Goal: Find specific page/section: Find specific page/section

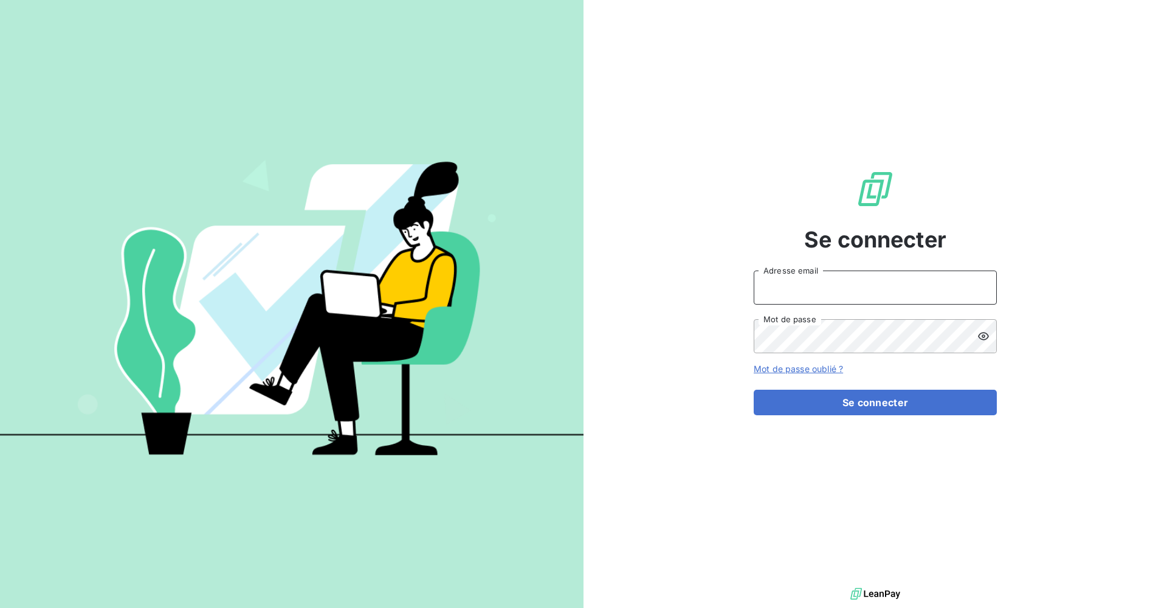
type input "[EMAIL_ADDRESS][DOMAIN_NAME]"
click at [596, 171] on div "Se connecter [EMAIL_ADDRESS][DOMAIN_NAME] Adresse email Mot de passe Mot de pas…" at bounding box center [876, 292] width 584 height 585
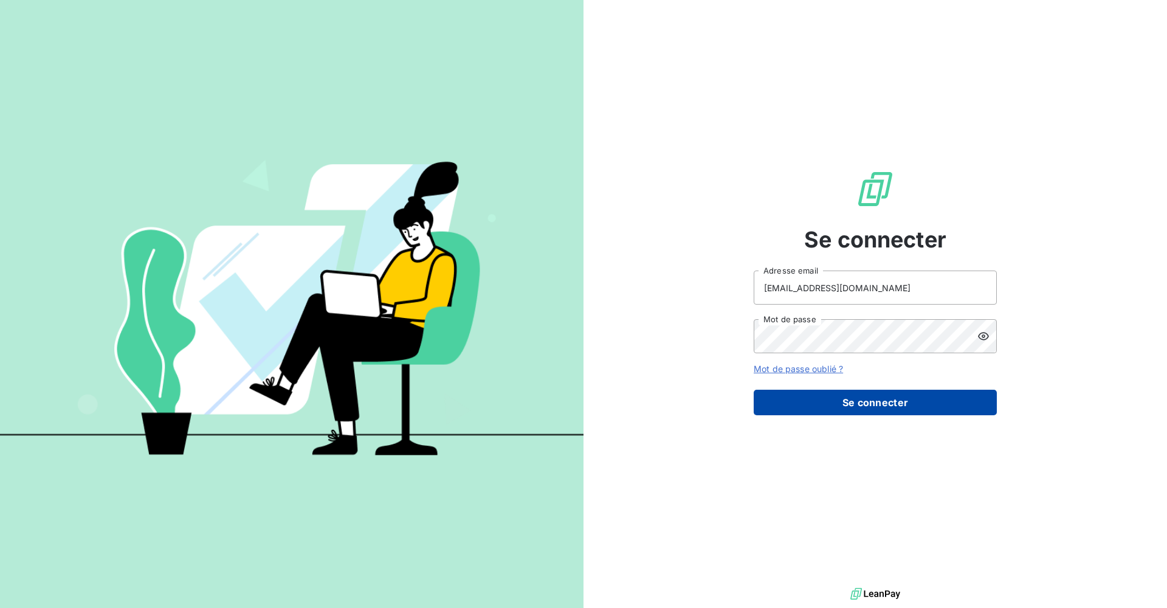
click at [833, 394] on button "Se connecter" at bounding box center [875, 403] width 243 height 26
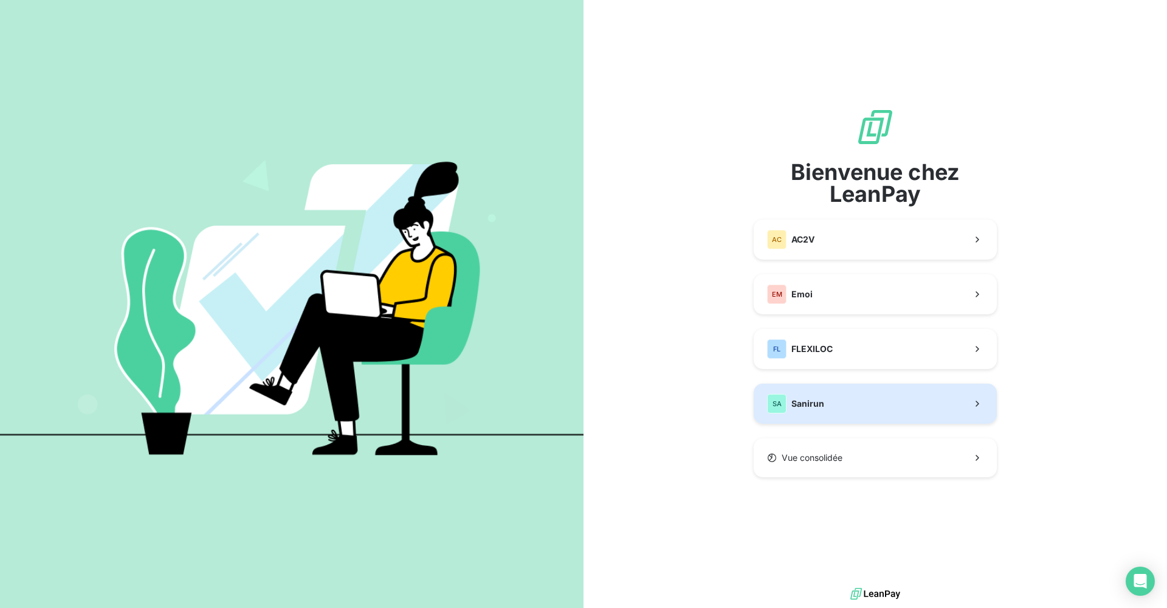
click at [814, 395] on div "SA Sanirun" at bounding box center [795, 403] width 57 height 19
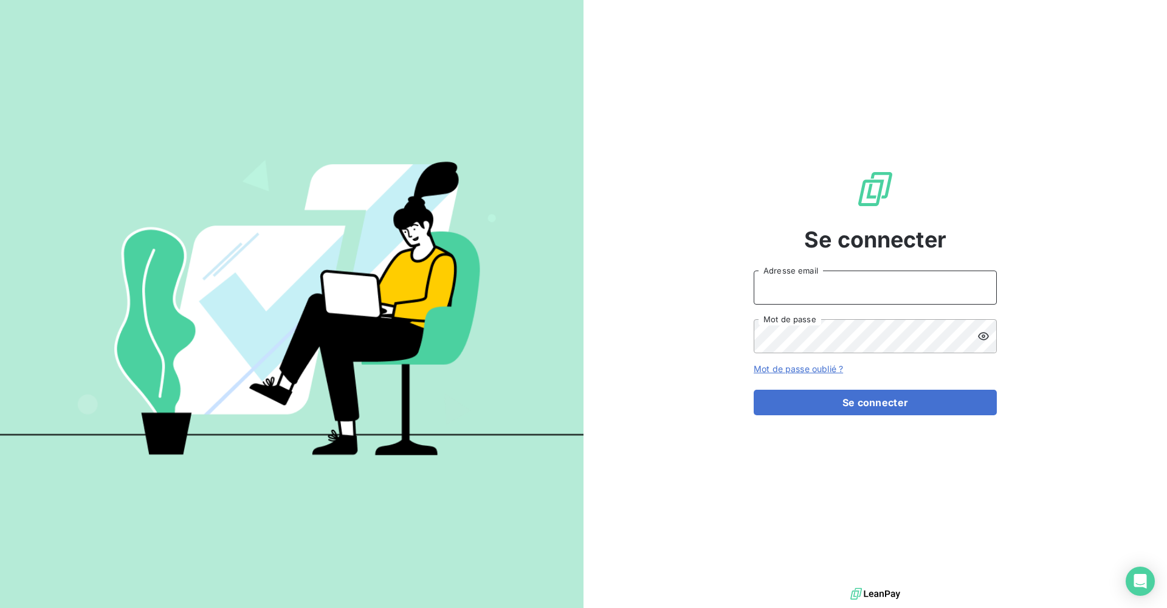
type input "[EMAIL_ADDRESS][DOMAIN_NAME]"
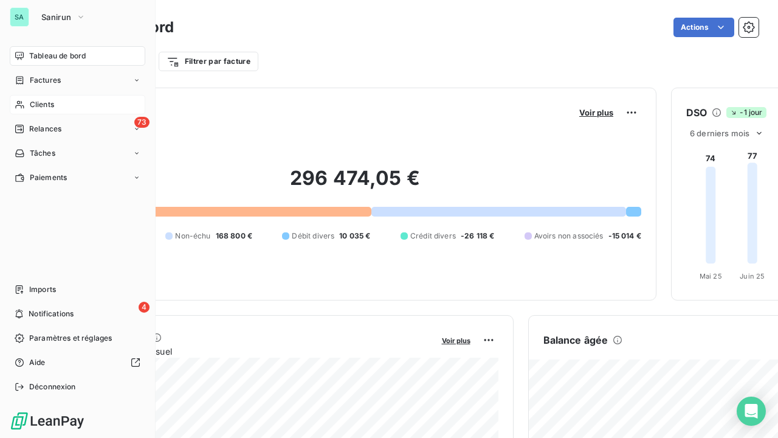
click at [50, 106] on span "Clients" at bounding box center [42, 104] width 24 height 11
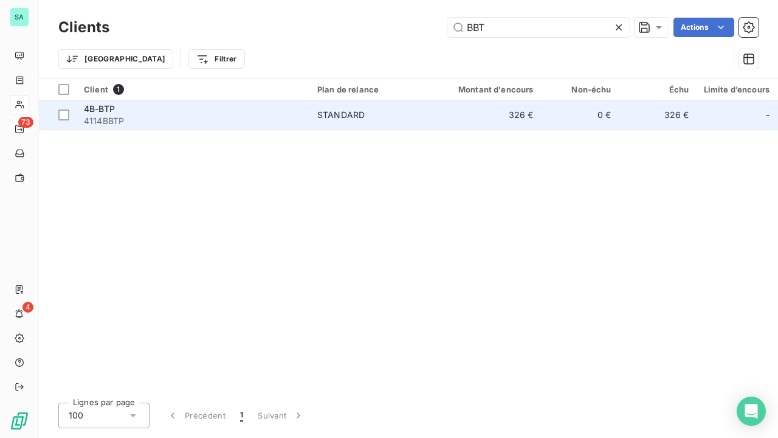
type input "BBT"
click at [336, 115] on div "STANDARD" at bounding box center [340, 115] width 47 height 12
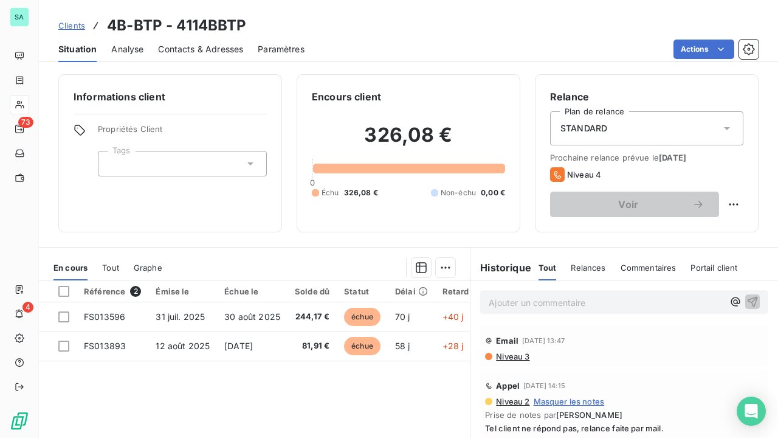
drag, startPoint x: 400, startPoint y: 34, endPoint x: 371, endPoint y: 39, distance: 29.6
click at [400, 34] on div "Clients 4B-BTP - 4114BBTP" at bounding box center [408, 26] width 739 height 22
click at [71, 28] on span "Clients" at bounding box center [71, 26] width 27 height 10
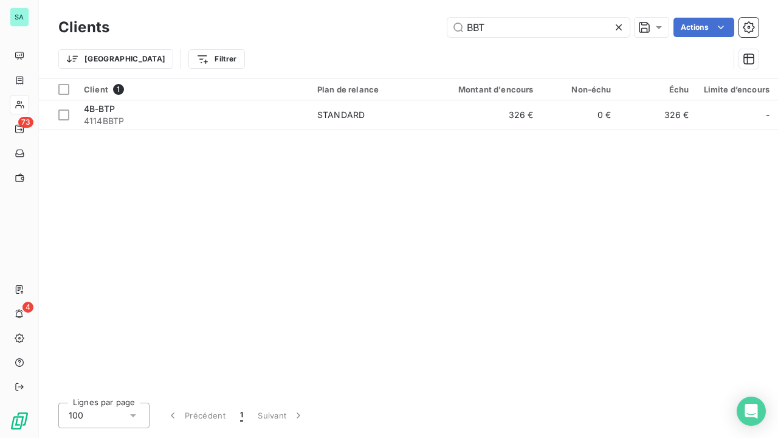
click at [619, 27] on icon at bounding box center [619, 27] width 12 height 12
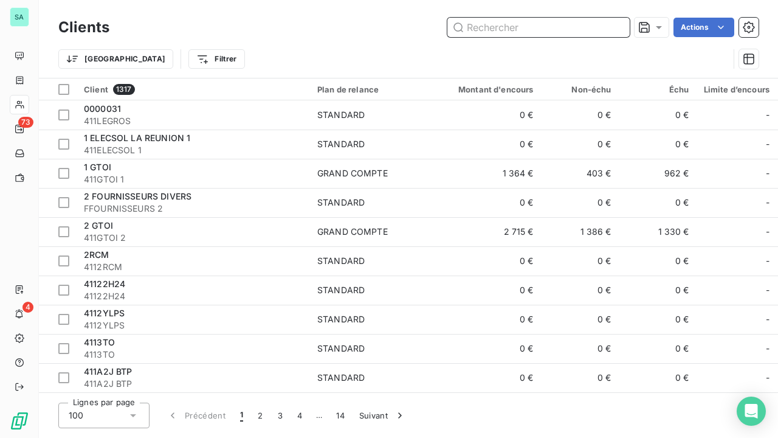
click at [486, 27] on input "text" at bounding box center [539, 27] width 182 height 19
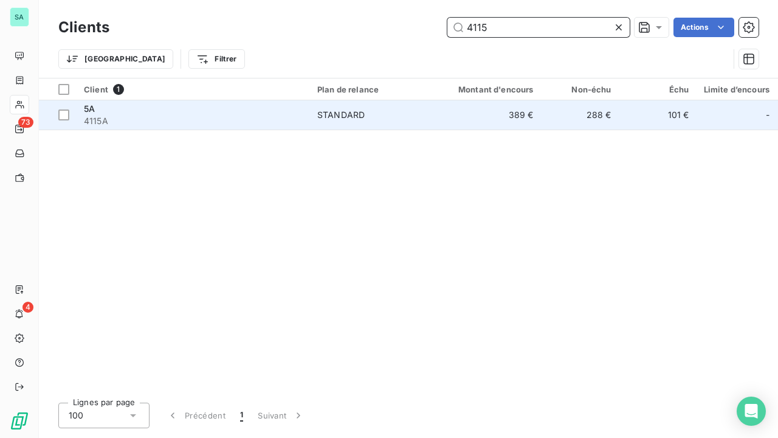
type input "4115"
click at [337, 117] on div "STANDARD" at bounding box center [340, 115] width 47 height 12
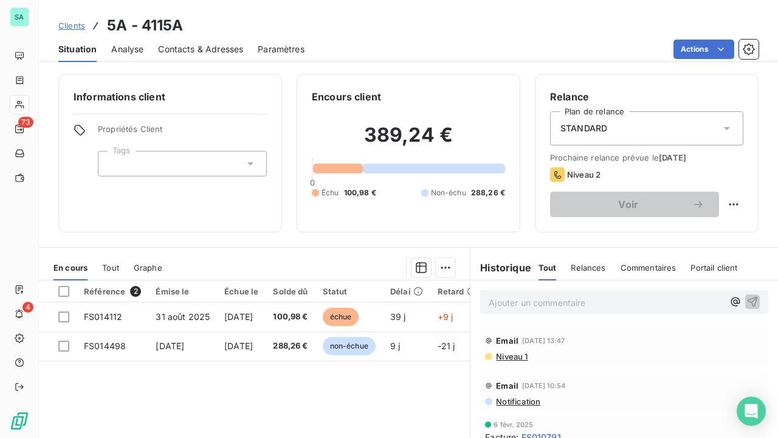
click at [202, 49] on span "Contacts & Adresses" at bounding box center [200, 49] width 85 height 12
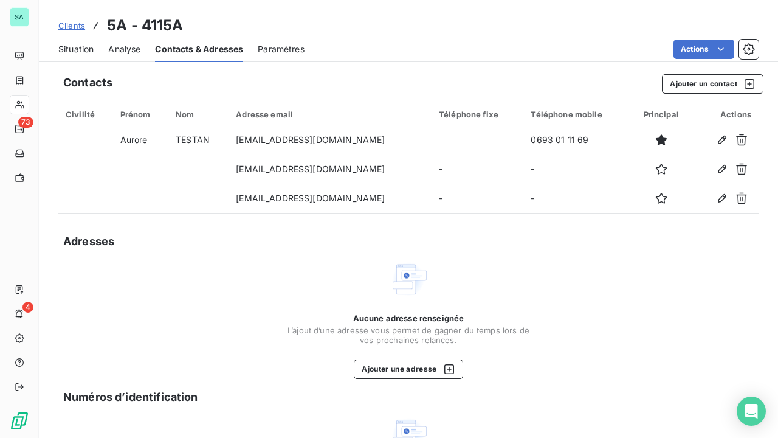
click at [69, 26] on span "Clients" at bounding box center [71, 26] width 27 height 10
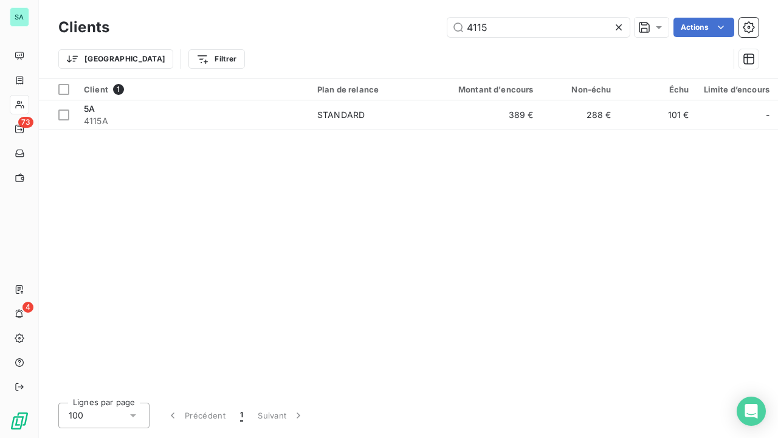
click at [620, 28] on icon at bounding box center [619, 27] width 12 height 12
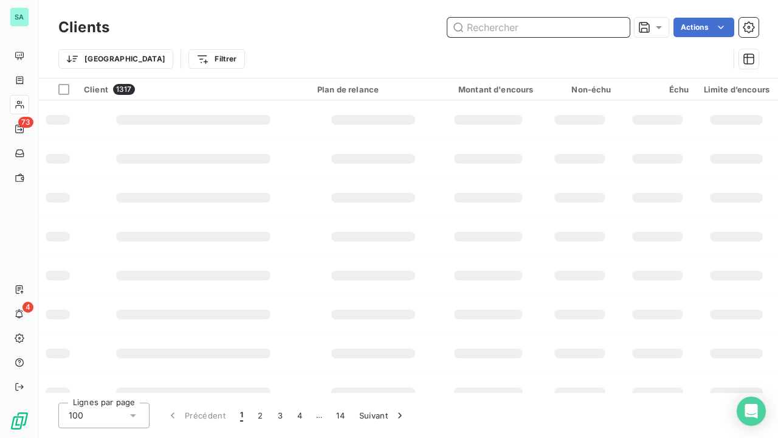
click at [583, 26] on input "text" at bounding box center [539, 27] width 182 height 19
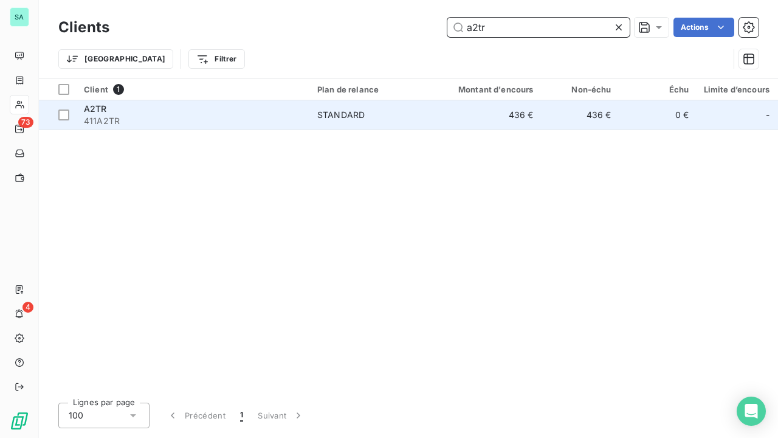
type input "a2tr"
click at [359, 119] on div "STANDARD" at bounding box center [340, 115] width 47 height 12
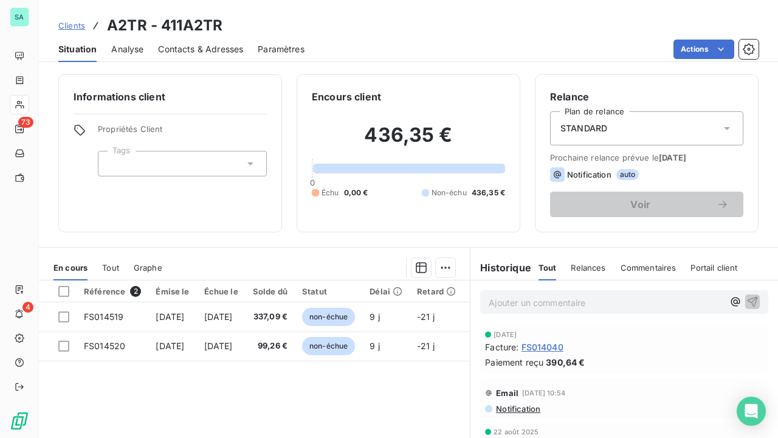
click at [72, 25] on span "Clients" at bounding box center [71, 26] width 27 height 10
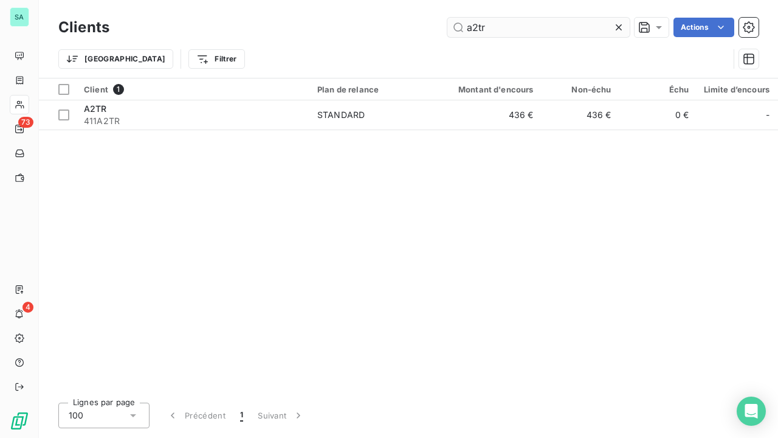
click at [479, 30] on input "a2tr" at bounding box center [539, 27] width 182 height 19
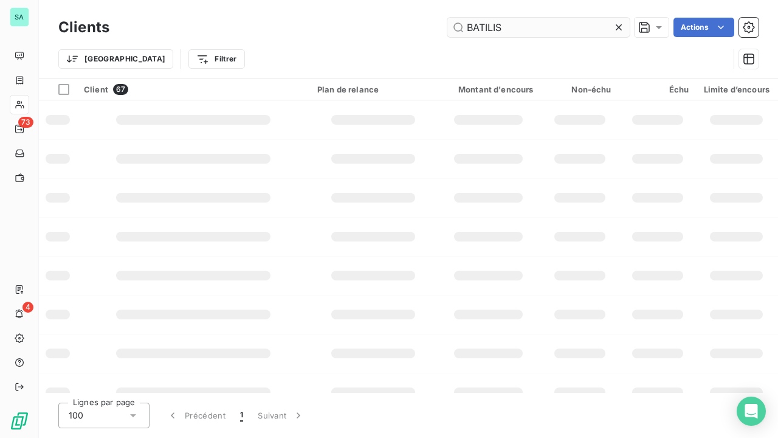
type input "BATILIS"
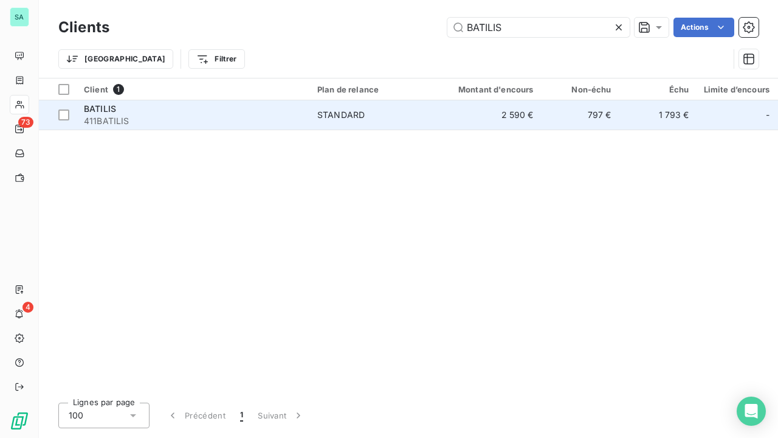
click at [366, 120] on span "STANDARD" at bounding box center [373, 115] width 112 height 12
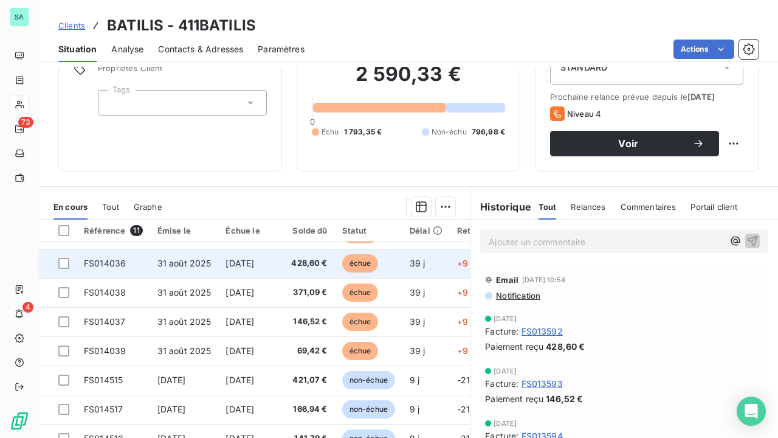
scroll to position [53, 0]
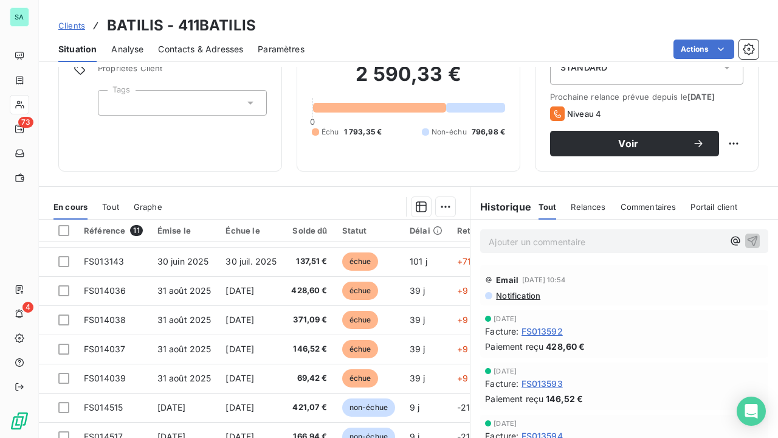
click at [79, 26] on span "Clients" at bounding box center [71, 26] width 27 height 10
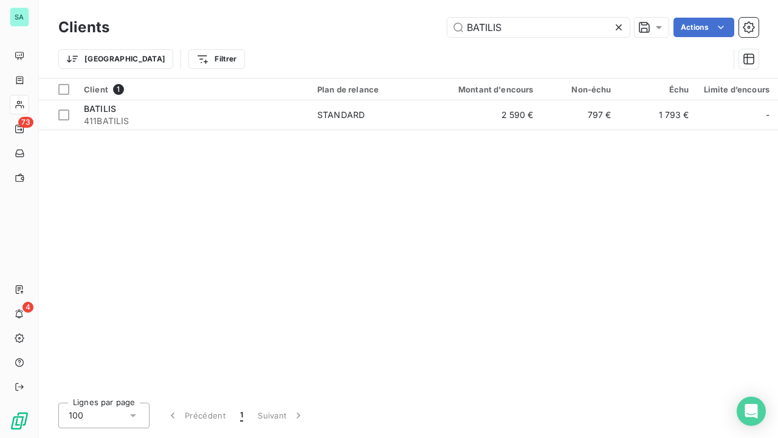
click at [621, 28] on icon at bounding box center [619, 27] width 12 height 12
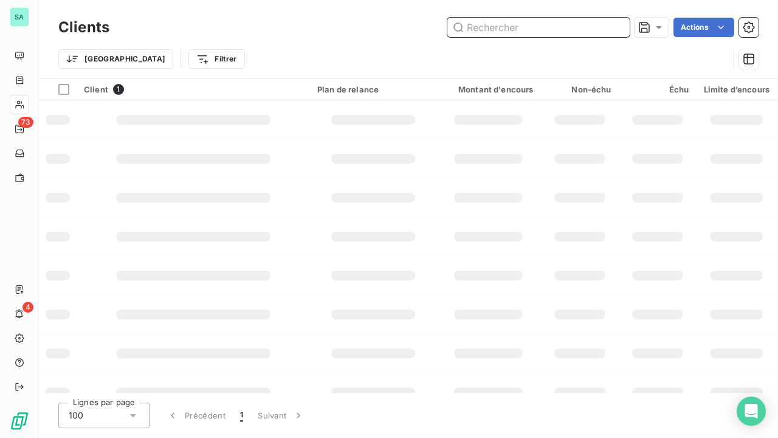
click at [542, 32] on input "text" at bounding box center [539, 27] width 182 height 19
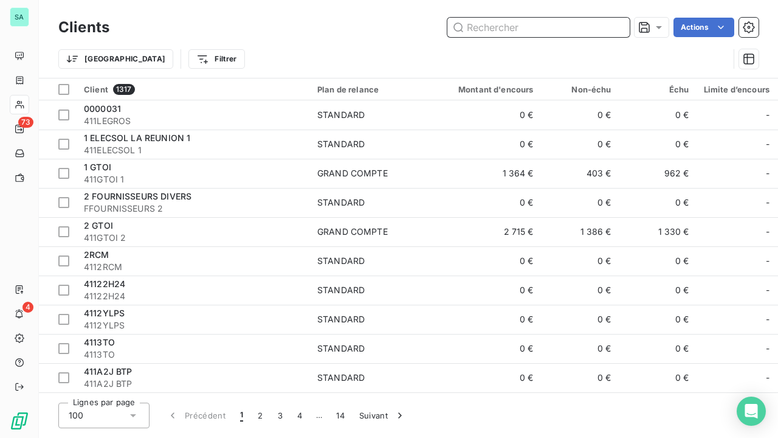
click at [486, 32] on input "text" at bounding box center [539, 27] width 182 height 19
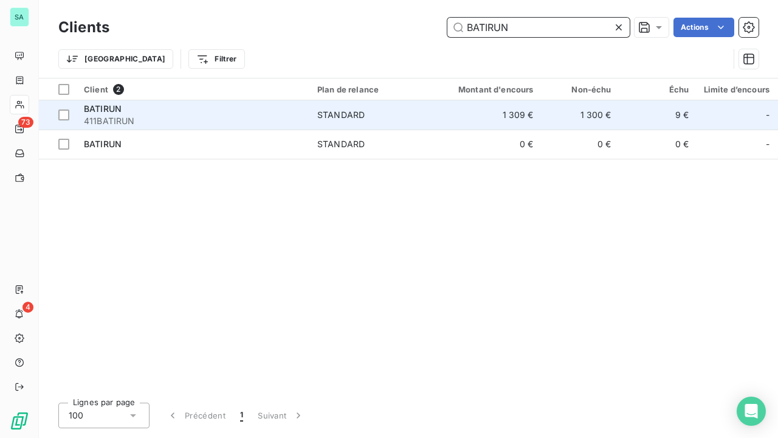
type input "BATIRUN"
click at [338, 117] on div "STANDARD" at bounding box center [340, 115] width 47 height 12
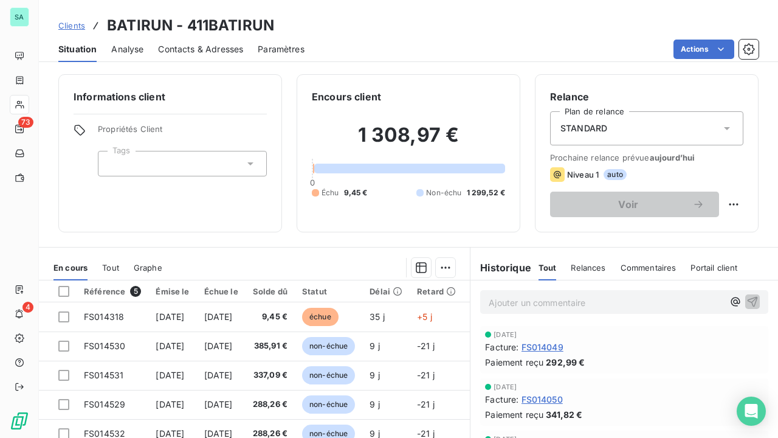
click at [73, 26] on span "Clients" at bounding box center [71, 26] width 27 height 10
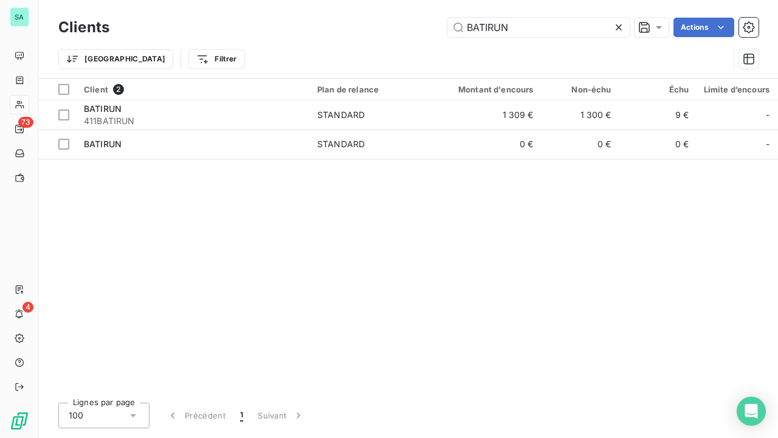
click at [618, 30] on icon at bounding box center [619, 27] width 12 height 12
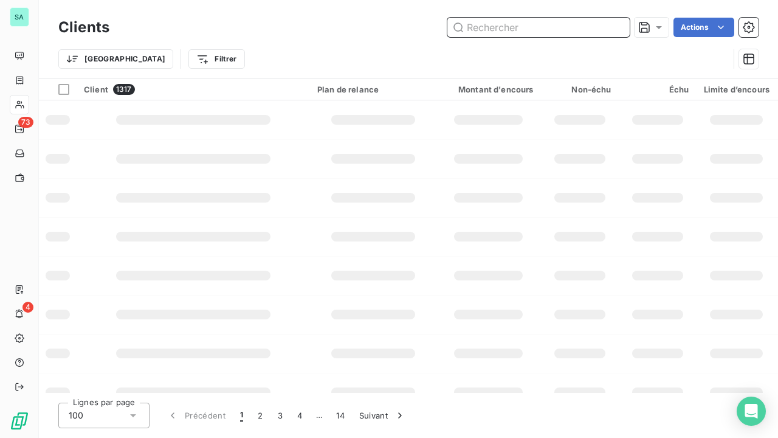
click at [566, 29] on input "text" at bounding box center [539, 27] width 182 height 19
type input "BBOI"
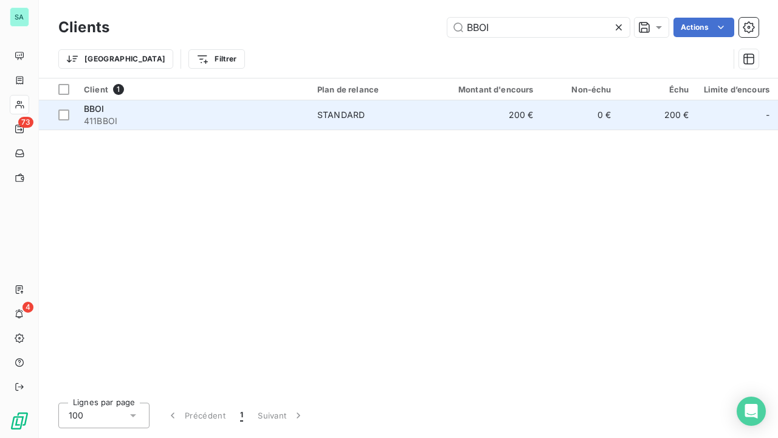
click at [330, 114] on div "STANDARD" at bounding box center [340, 115] width 47 height 12
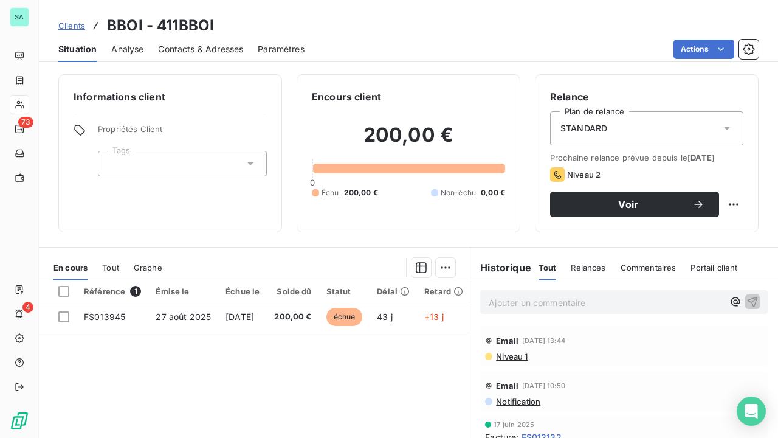
click at [75, 23] on span "Clients" at bounding box center [71, 26] width 27 height 10
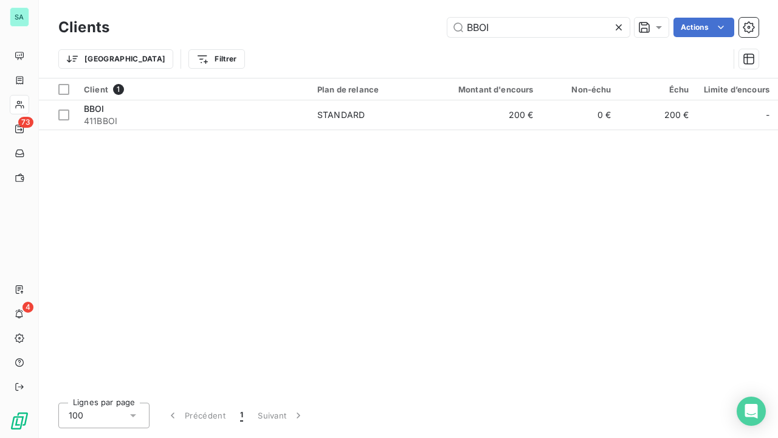
click at [617, 24] on icon at bounding box center [619, 27] width 12 height 12
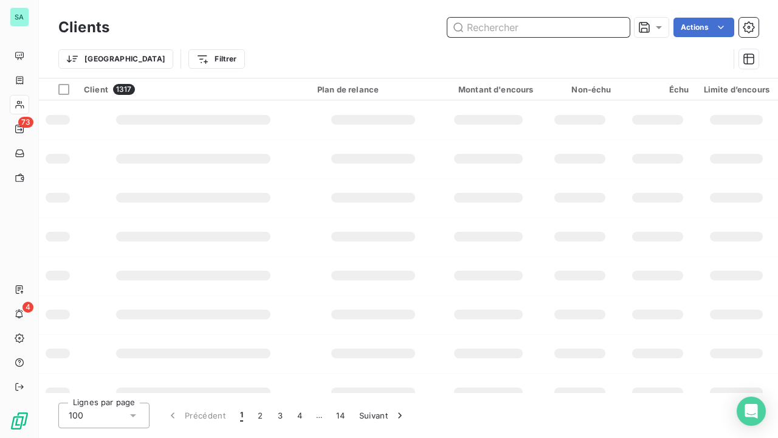
click at [525, 27] on input "text" at bounding box center [539, 27] width 182 height 19
type input "d"
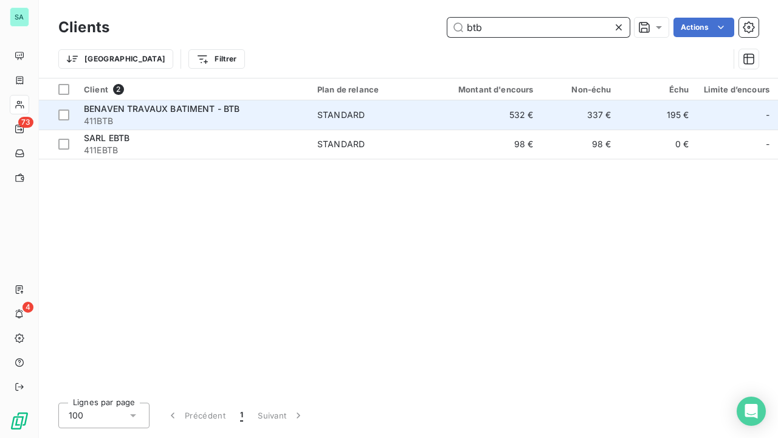
type input "btb"
click at [331, 123] on td "STANDARD" at bounding box center [373, 114] width 126 height 29
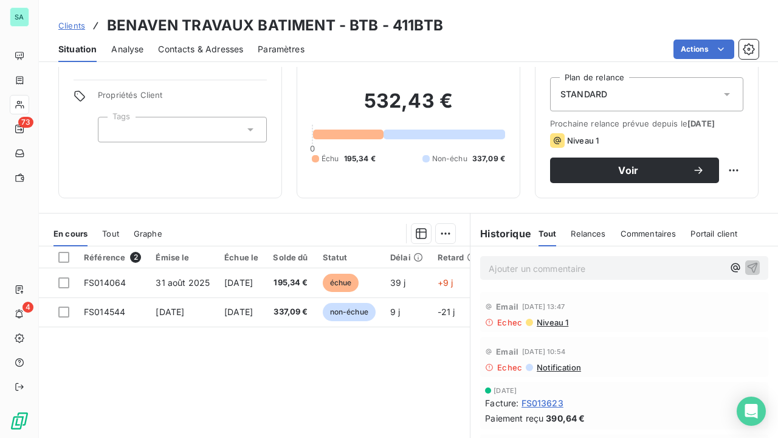
scroll to position [61, 0]
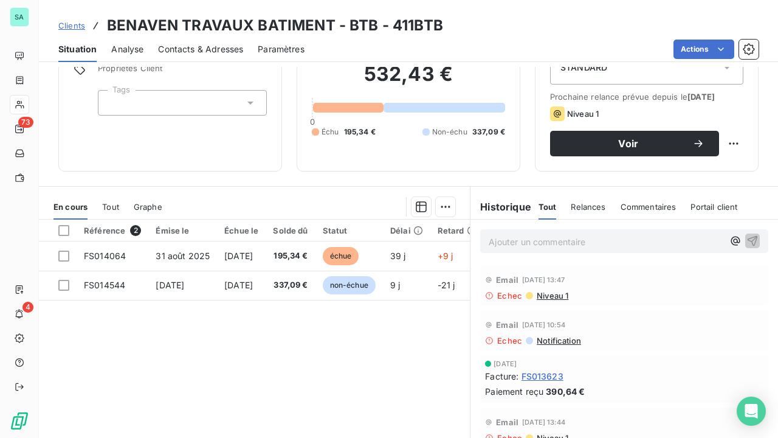
click at [73, 27] on span "Clients" at bounding box center [71, 26] width 27 height 10
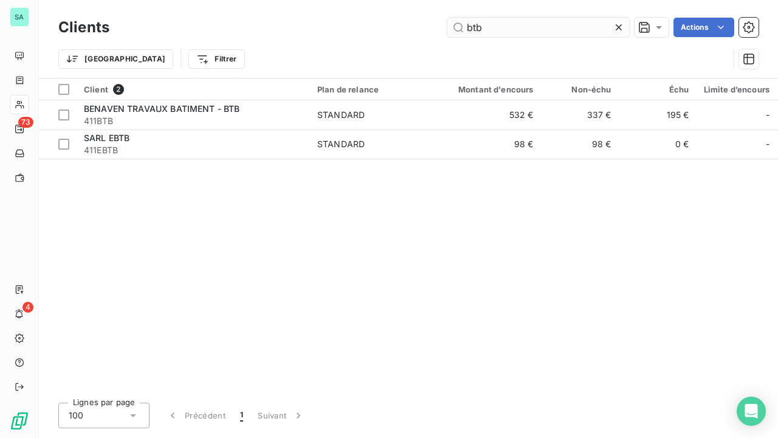
drag, startPoint x: 623, startPoint y: 29, endPoint x: 597, endPoint y: 30, distance: 25.5
click at [623, 29] on icon at bounding box center [619, 27] width 12 height 12
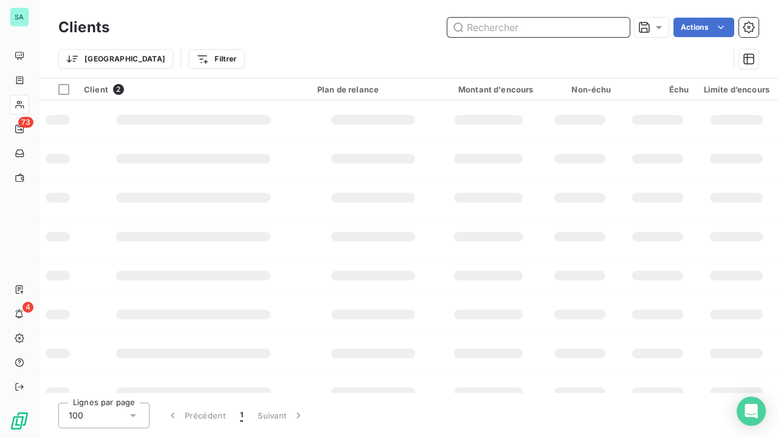
click at [527, 31] on input "text" at bounding box center [539, 27] width 182 height 19
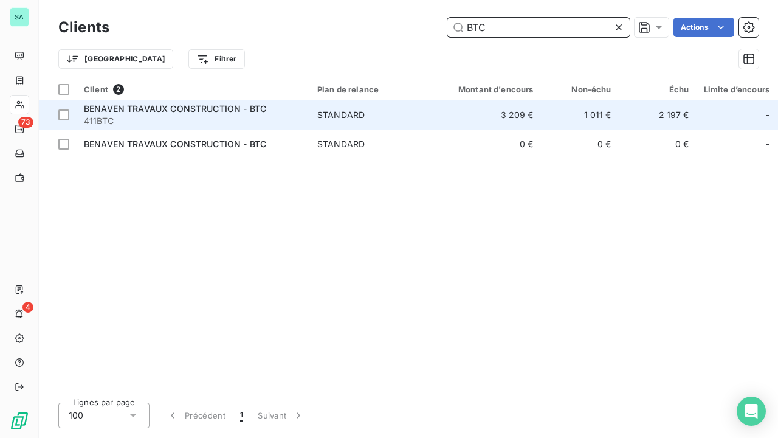
type input "BTC"
click at [491, 111] on td "3 209 €" at bounding box center [489, 114] width 105 height 29
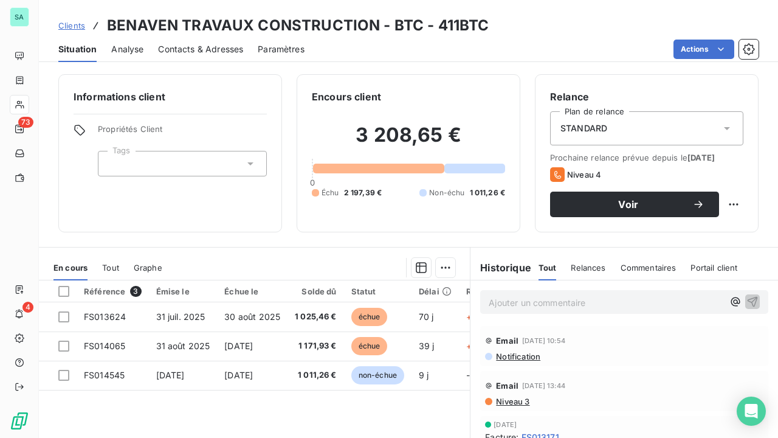
click at [68, 27] on span "Clients" at bounding box center [71, 26] width 27 height 10
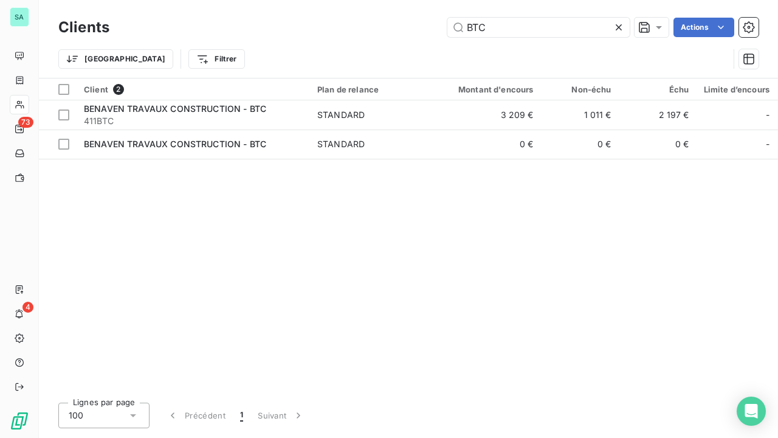
click at [621, 24] on icon at bounding box center [619, 27] width 12 height 12
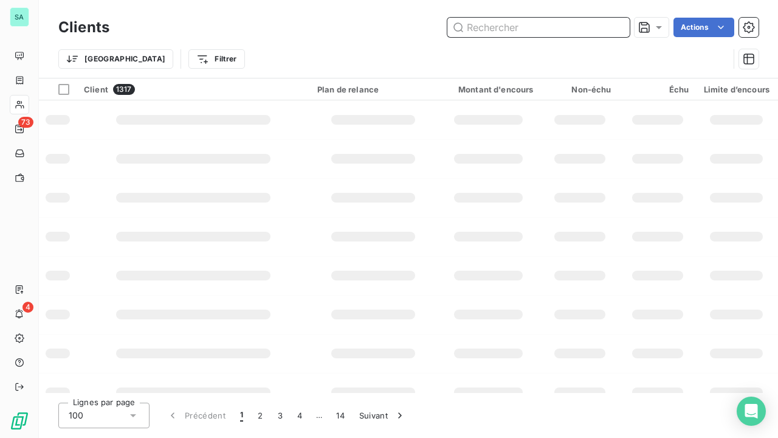
click at [543, 28] on input "text" at bounding box center [539, 27] width 182 height 19
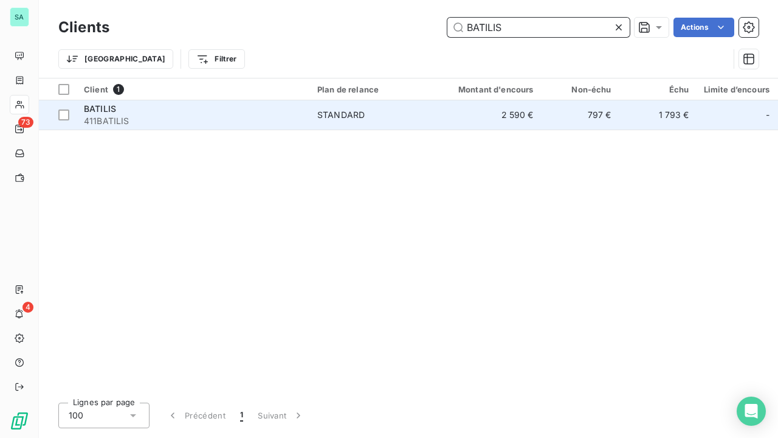
type input "BATILIS"
click at [325, 117] on div "STANDARD" at bounding box center [340, 115] width 47 height 12
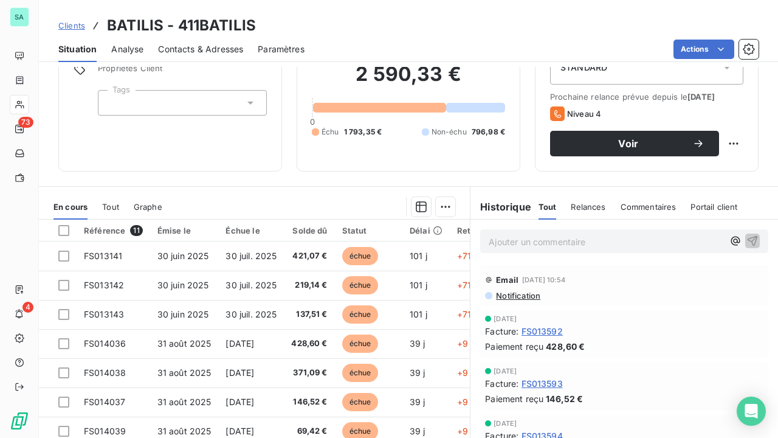
click at [83, 23] on span "Clients" at bounding box center [71, 26] width 27 height 10
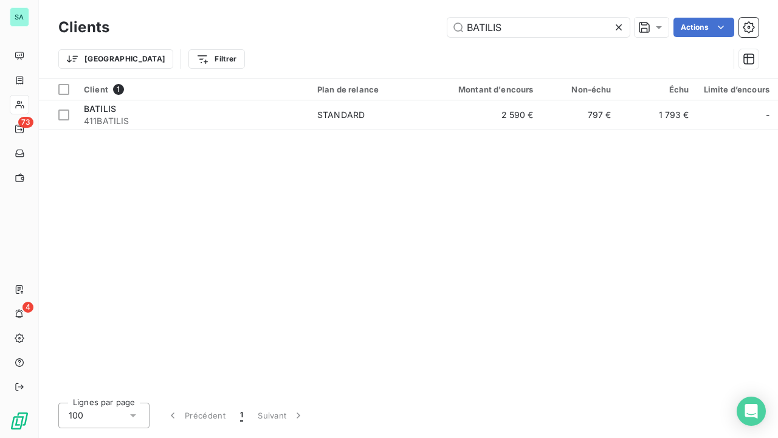
click at [623, 27] on icon at bounding box center [619, 27] width 12 height 12
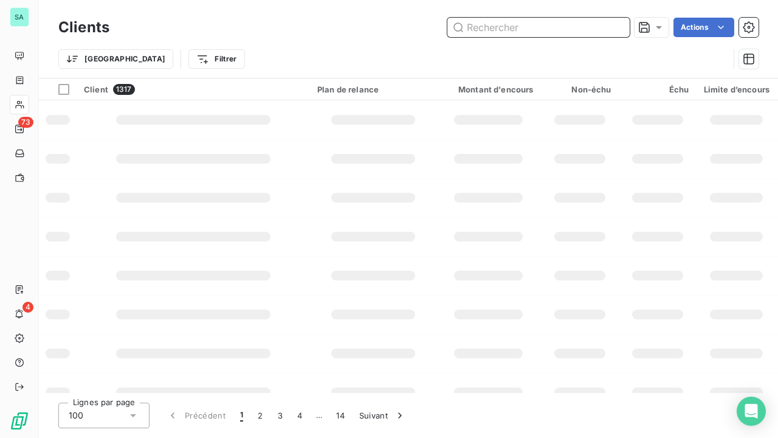
click at [541, 26] on input "text" at bounding box center [539, 27] width 182 height 19
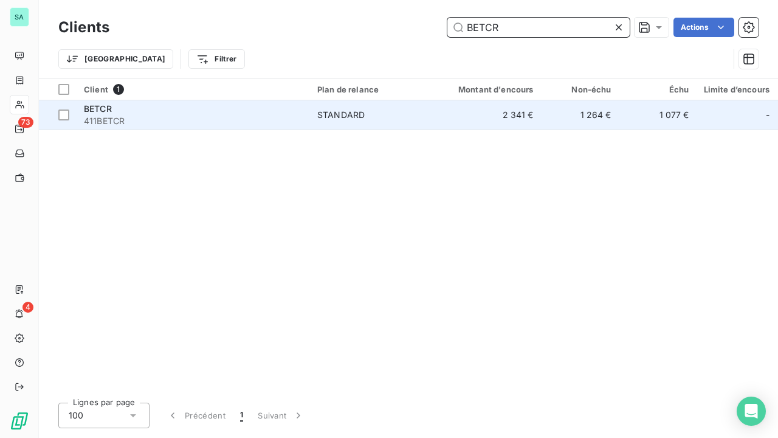
type input "BETCR"
click at [516, 116] on td "2 341 €" at bounding box center [489, 114] width 105 height 29
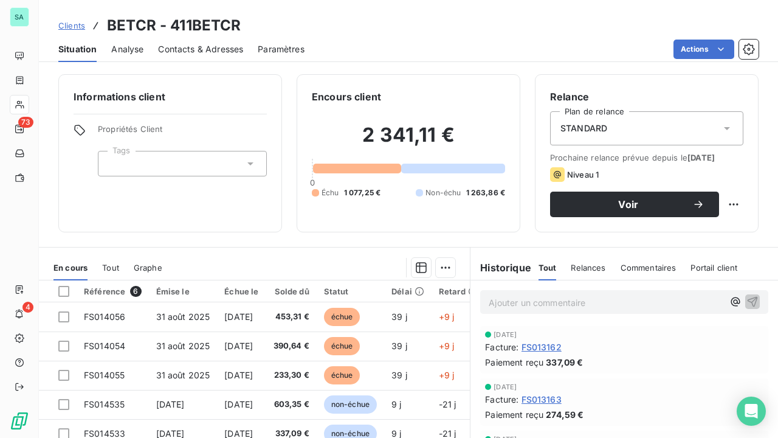
scroll to position [61, 0]
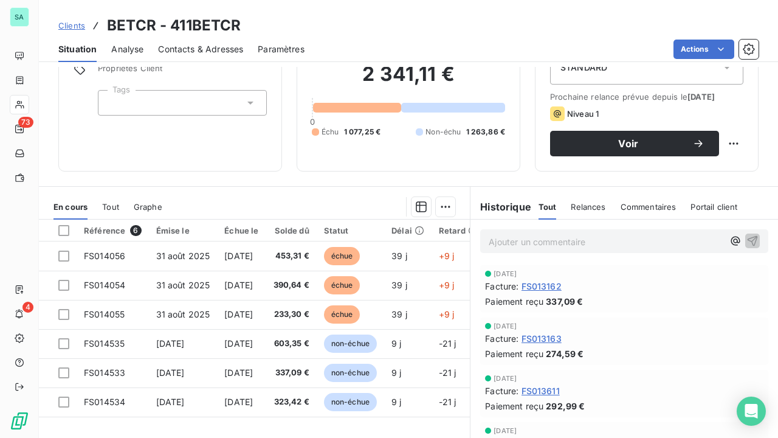
click at [77, 26] on span "Clients" at bounding box center [71, 26] width 27 height 10
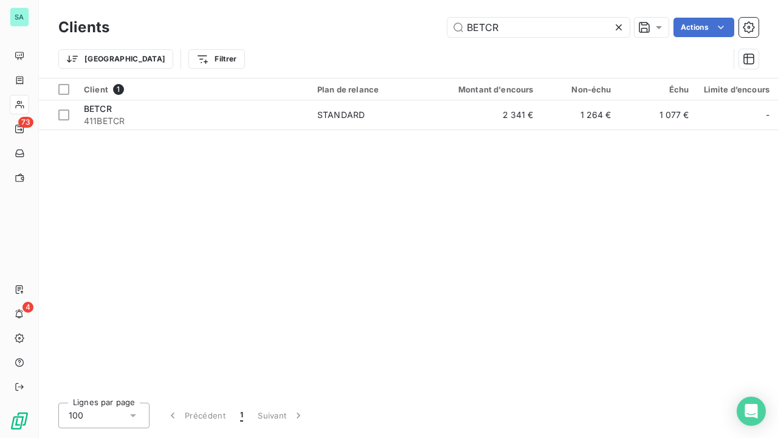
click at [617, 22] on icon at bounding box center [619, 27] width 12 height 12
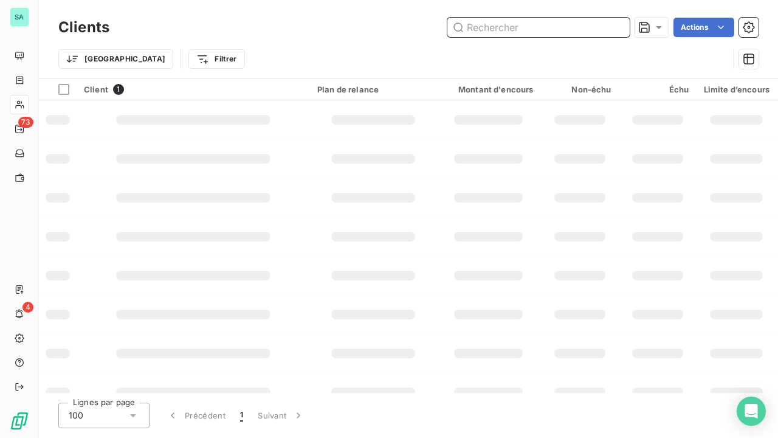
click at [521, 30] on input "text" at bounding box center [539, 27] width 182 height 19
type input "BETL"
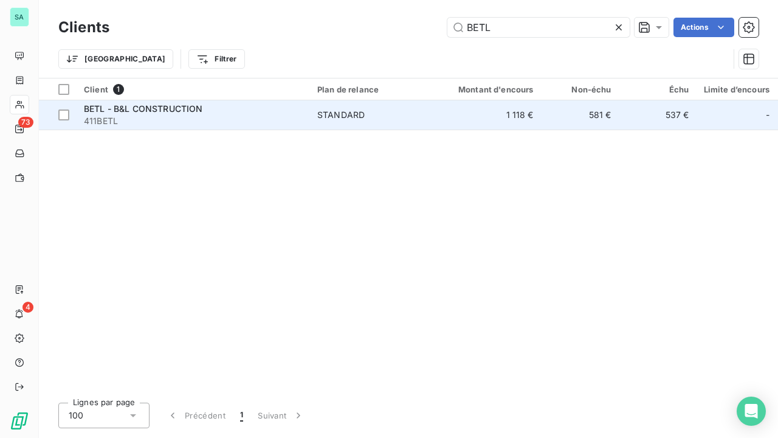
click at [348, 108] on td "STANDARD" at bounding box center [373, 114] width 126 height 29
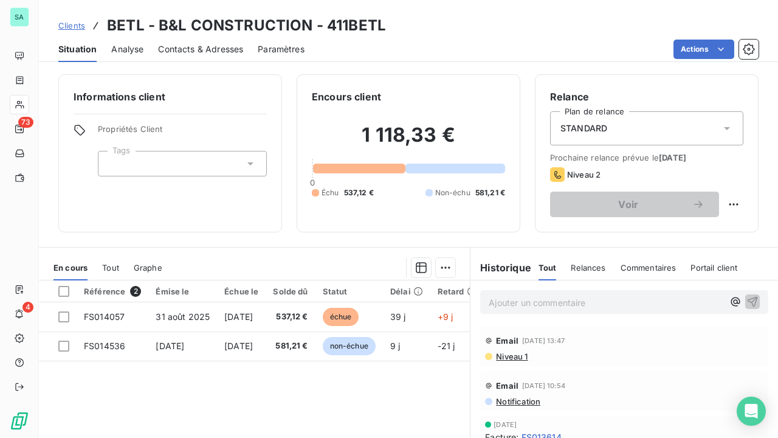
click at [75, 28] on span "Clients" at bounding box center [71, 26] width 27 height 10
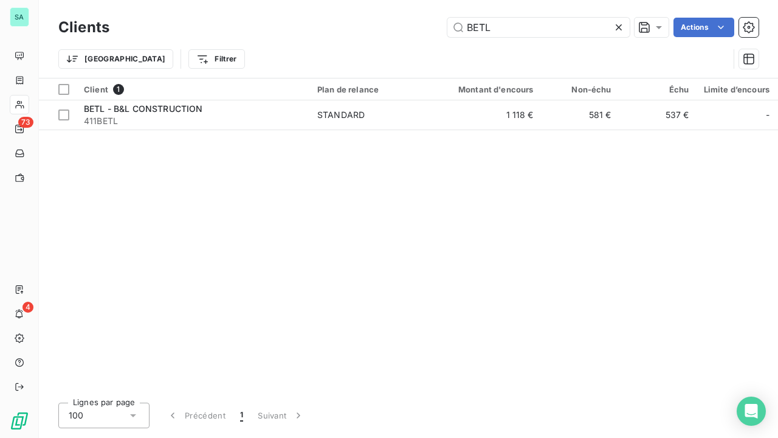
click at [615, 25] on icon at bounding box center [619, 27] width 12 height 12
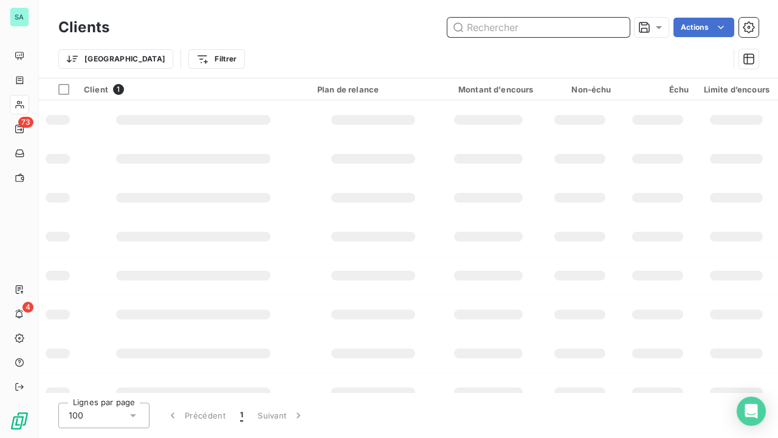
click at [519, 34] on input "text" at bounding box center [539, 27] width 182 height 19
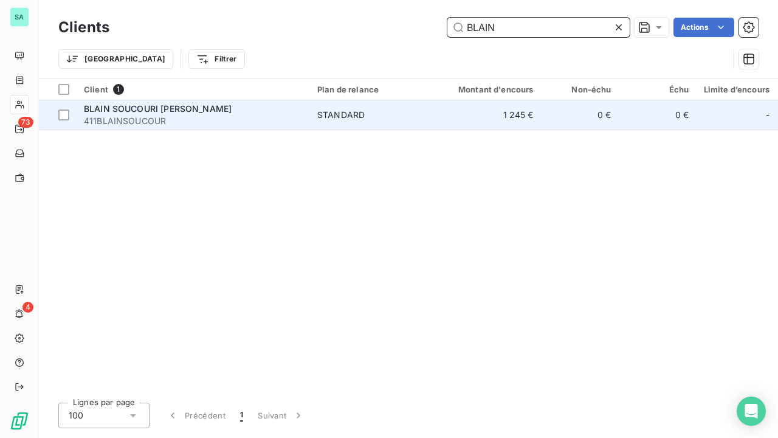
type input "BLAIN"
click at [152, 115] on span "411BLAINSOUCOUR" at bounding box center [193, 121] width 219 height 12
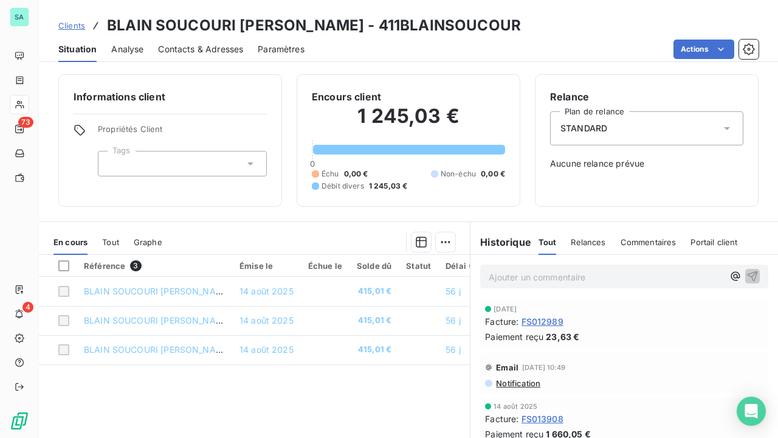
click at [74, 26] on span "Clients" at bounding box center [71, 26] width 27 height 10
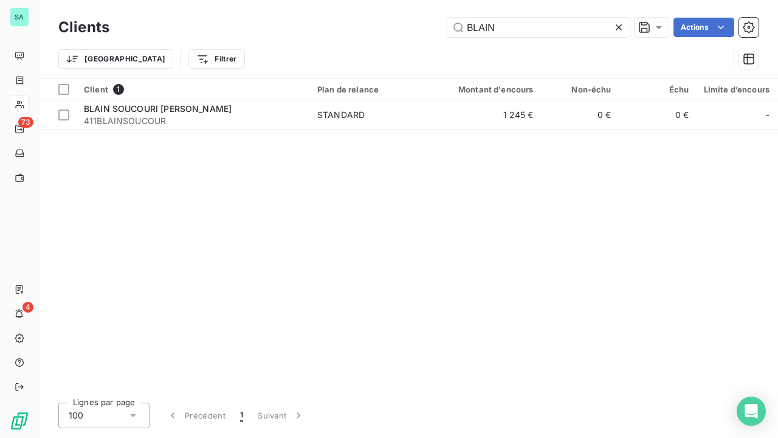
click at [618, 26] on icon at bounding box center [619, 27] width 12 height 12
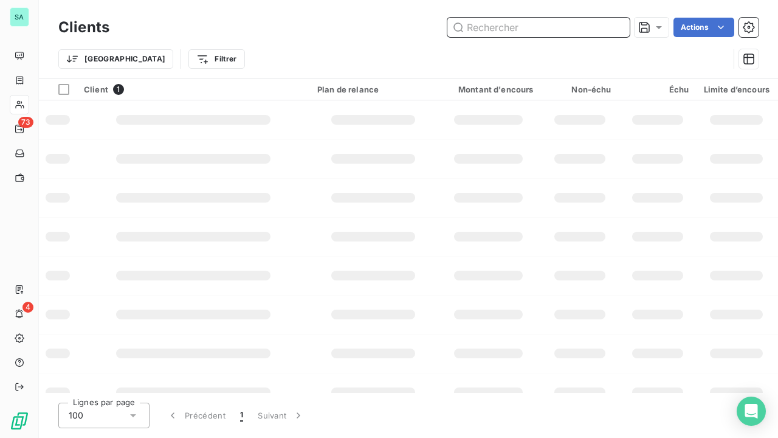
click at [538, 32] on input "text" at bounding box center [539, 27] width 182 height 19
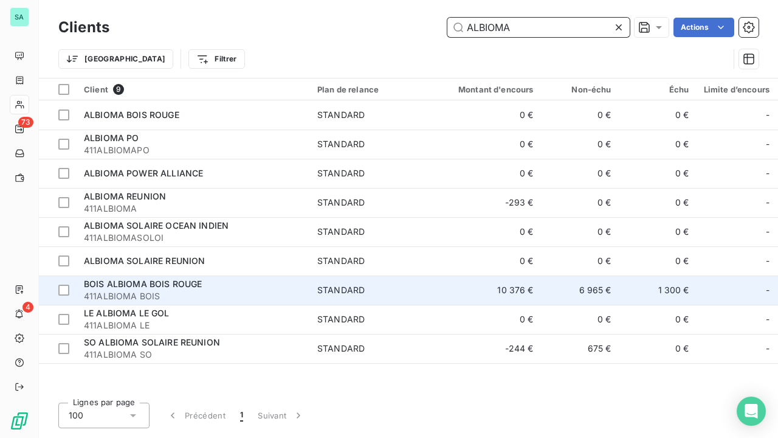
type input "ALBIOMA"
click at [182, 288] on span "BOIS ALBIOMA BOIS ROUGE" at bounding box center [143, 283] width 118 height 10
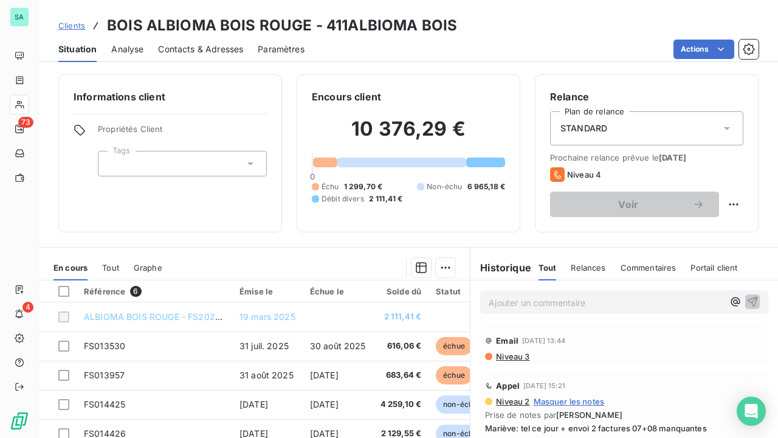
scroll to position [61, 0]
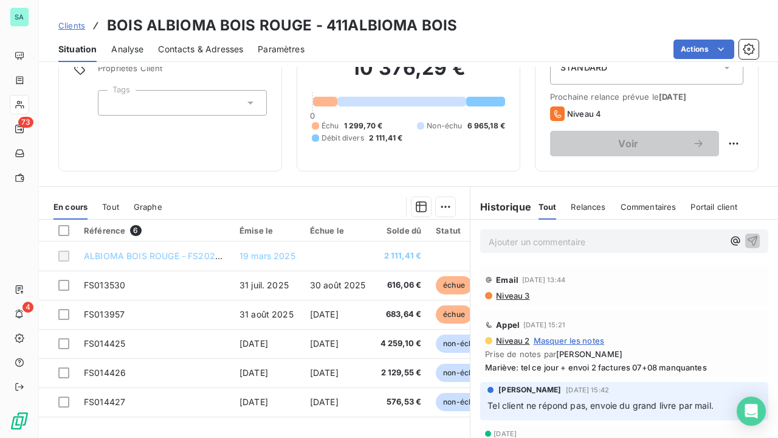
click at [73, 27] on span "Clients" at bounding box center [71, 26] width 27 height 10
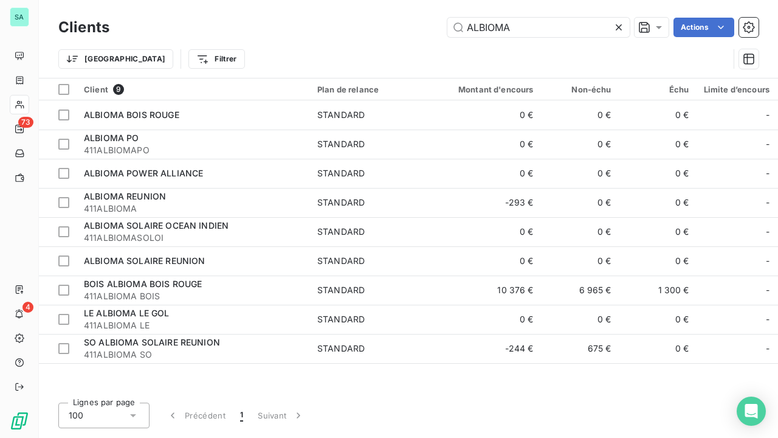
click at [621, 27] on icon at bounding box center [619, 27] width 12 height 12
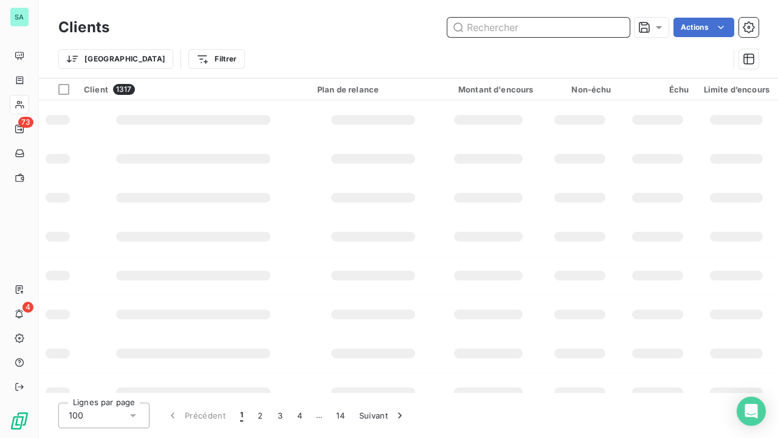
click at [586, 27] on input "text" at bounding box center [539, 27] width 182 height 19
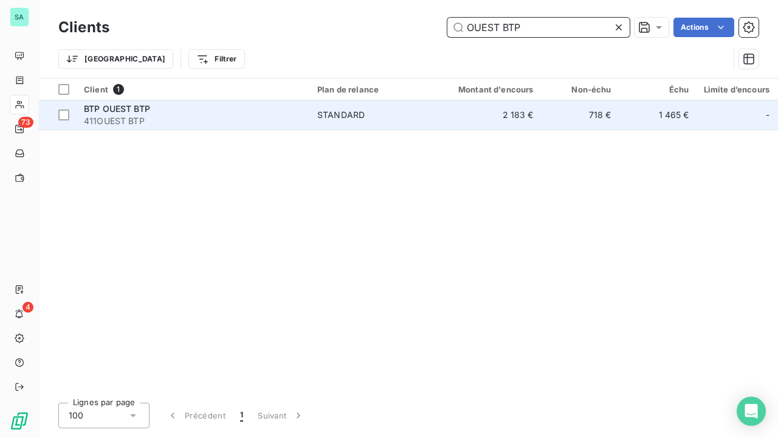
type input "OUEST BTP"
click at [343, 119] on div "STANDARD" at bounding box center [340, 115] width 47 height 12
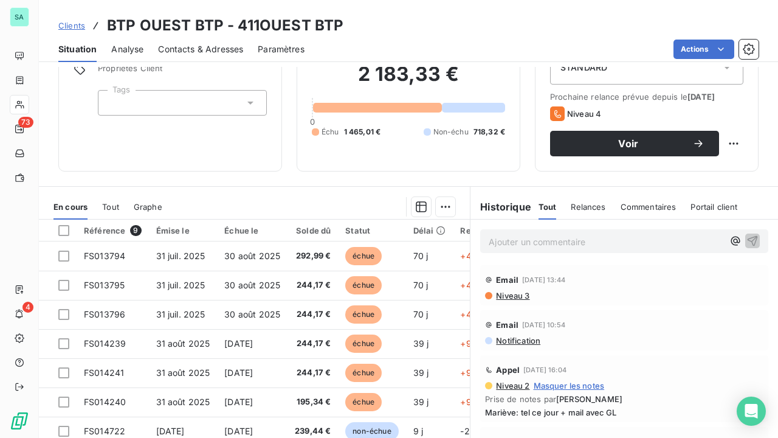
scroll to position [112, 0]
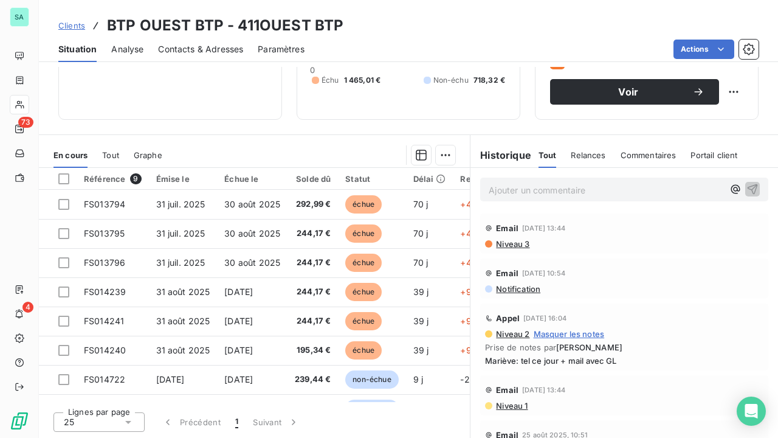
click at [72, 24] on span "Clients" at bounding box center [71, 26] width 27 height 10
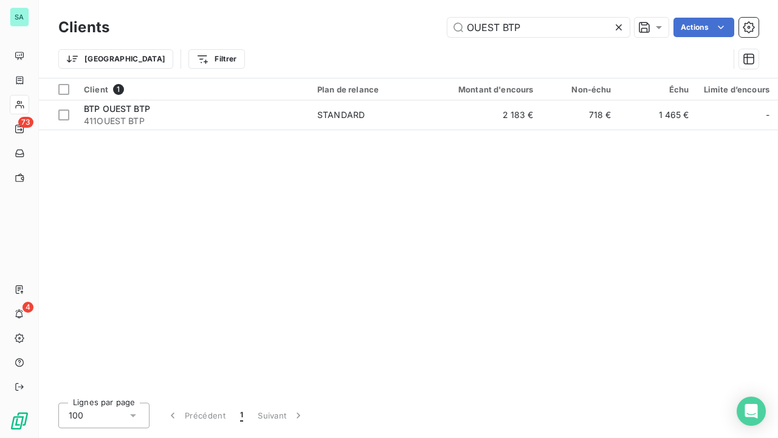
click at [619, 30] on icon at bounding box center [619, 27] width 12 height 12
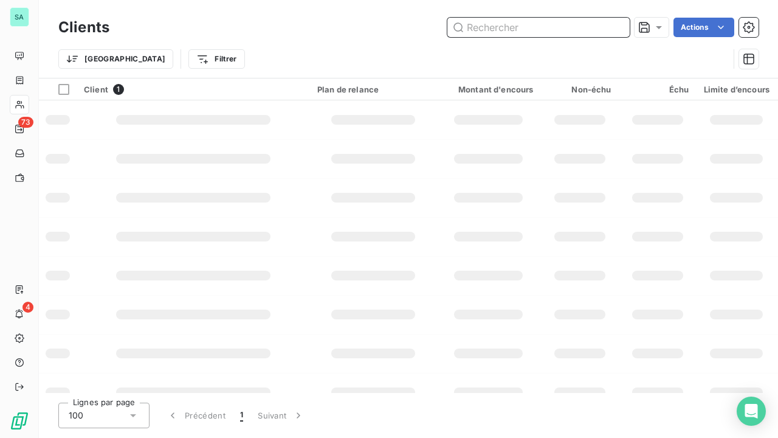
click at [546, 28] on input "text" at bounding box center [539, 27] width 182 height 19
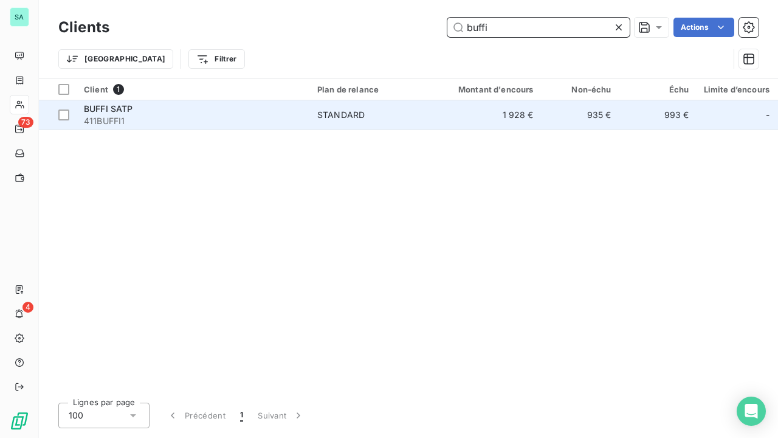
type input "buffi"
click at [437, 113] on td "1 928 €" at bounding box center [489, 114] width 105 height 29
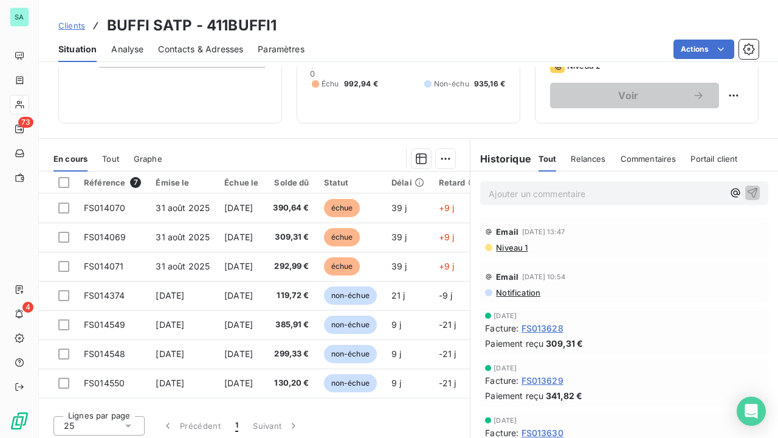
scroll to position [112, 0]
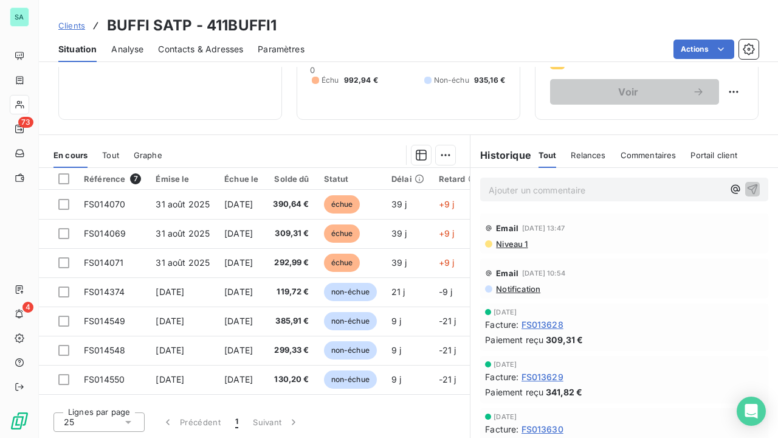
click at [79, 23] on span "Clients" at bounding box center [71, 26] width 27 height 10
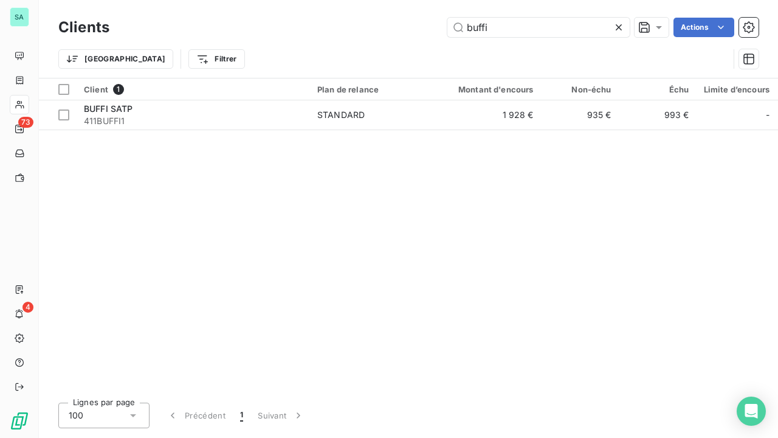
click at [618, 23] on icon at bounding box center [619, 27] width 12 height 12
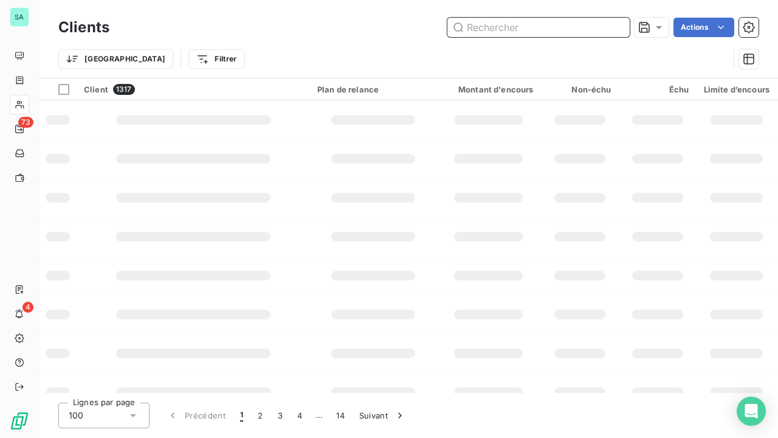
click at [545, 23] on input "text" at bounding box center [539, 27] width 182 height 19
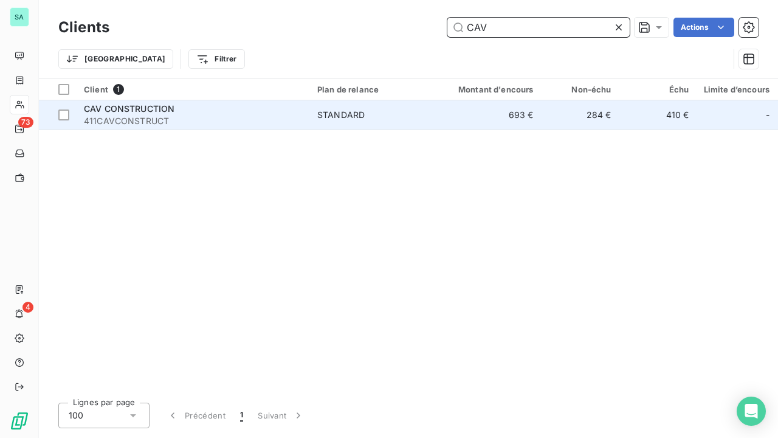
type input "CAV"
click at [361, 109] on div "STANDARD" at bounding box center [340, 115] width 47 height 12
